Goal: Register for event/course

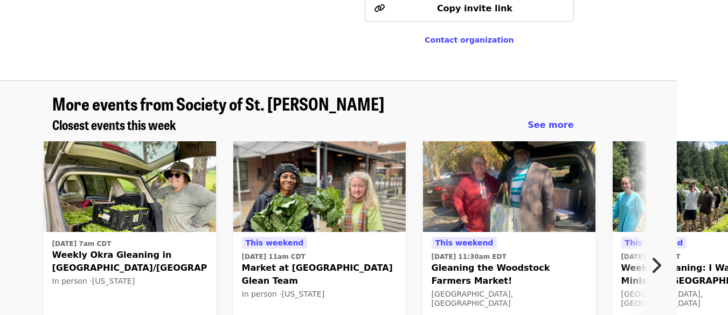
scroll to position [709, 24]
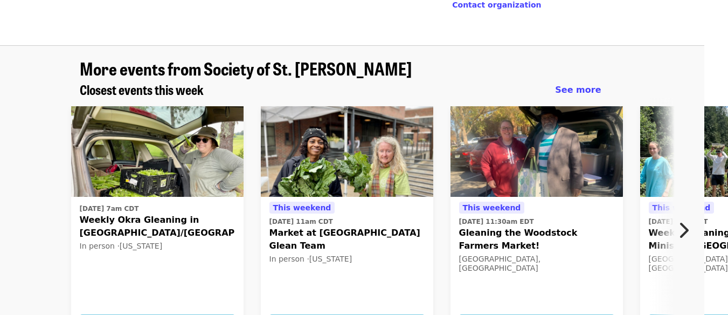
click at [312, 201] on div "This weekend [DATE] 11am CDT Market at [GEOGRAPHIC_DATA] Glean Team In person ·…" at bounding box center [346, 253] width 155 height 105
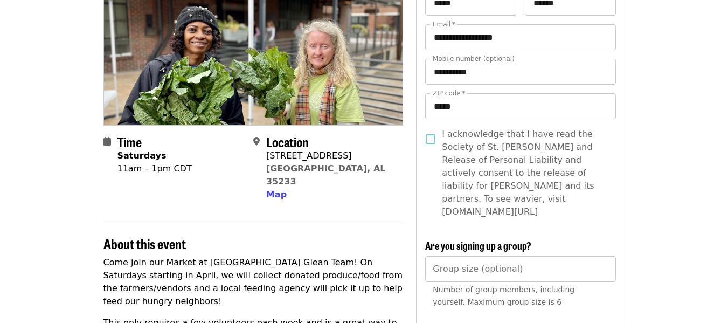
scroll to position [134, 0]
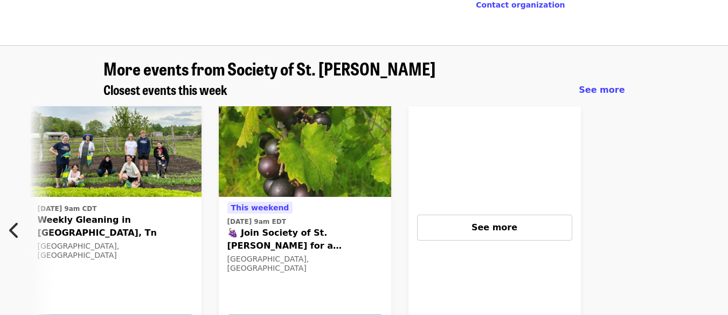
scroll to position [0, 854]
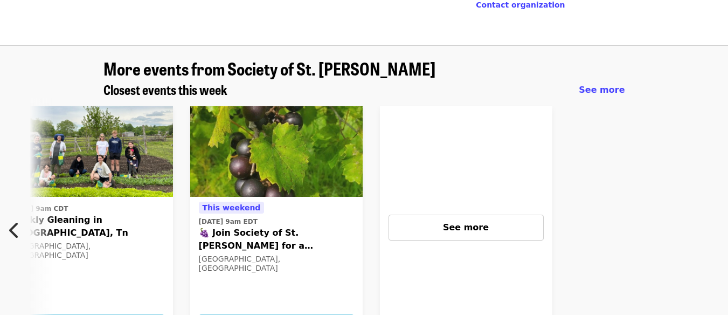
click at [448, 221] on div "See more" at bounding box center [466, 227] width 137 height 13
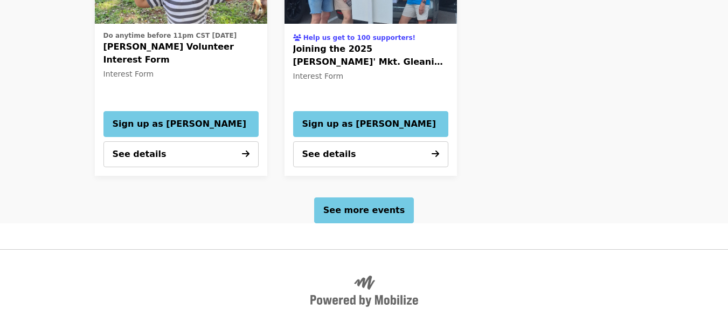
scroll to position [1217, 0]
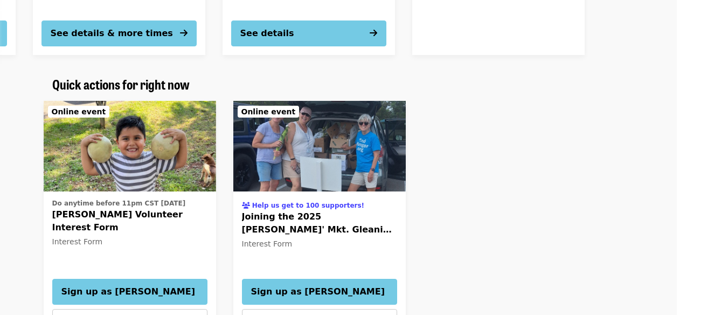
click at [377, 198] on span "Help us get to 100 supporters!" at bounding box center [319, 204] width 155 height 12
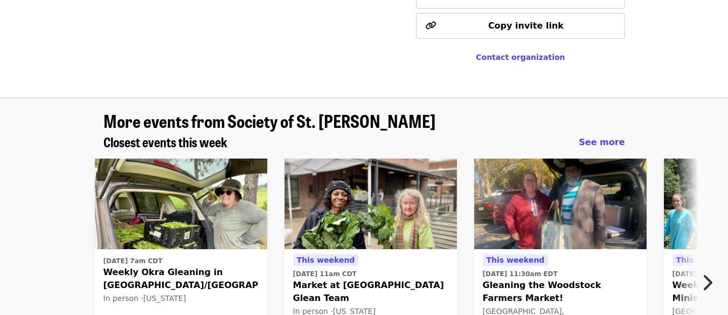
scroll to position [580, 0]
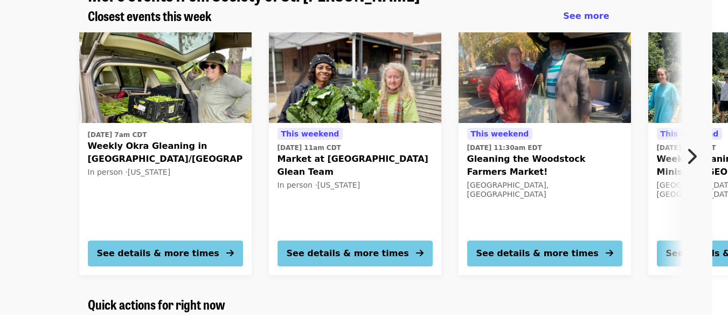
scroll to position [772, 16]
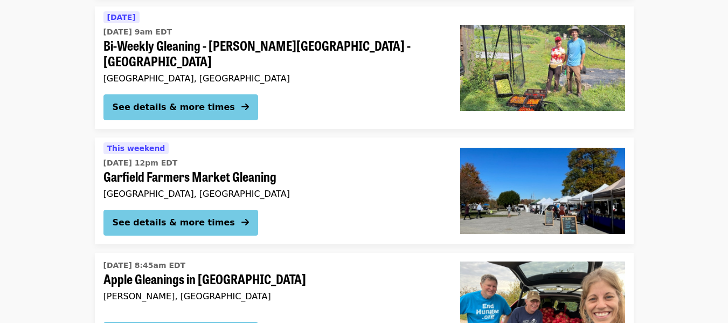
scroll to position [1628, 0]
